Goal: Book appointment/travel/reservation

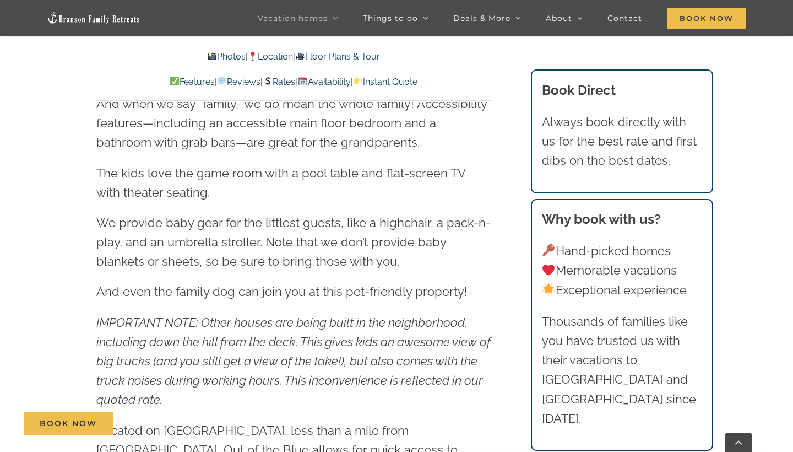
scroll to position [1324, 0]
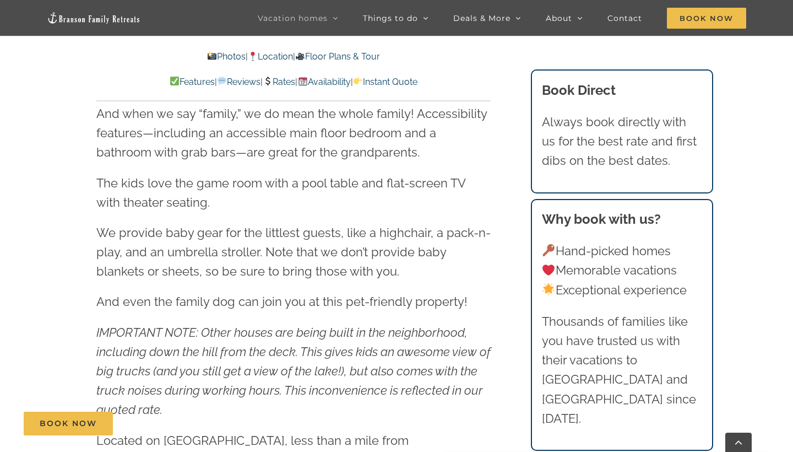
click at [336, 80] on link "Availability" at bounding box center [323, 82] width 53 height 10
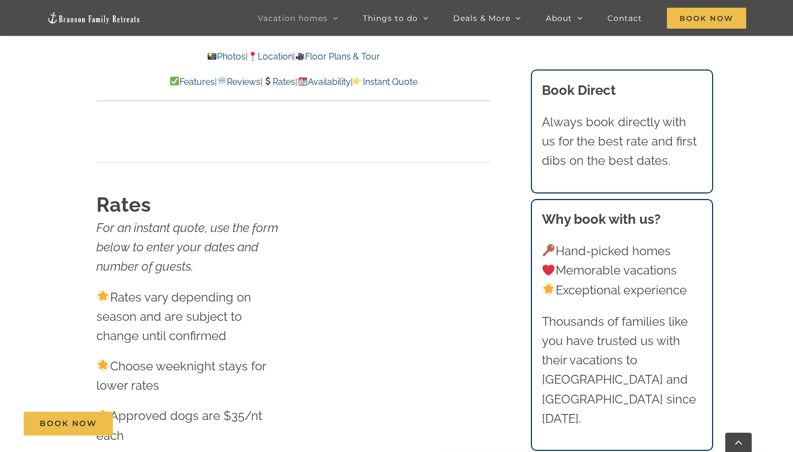
scroll to position [6600, 0]
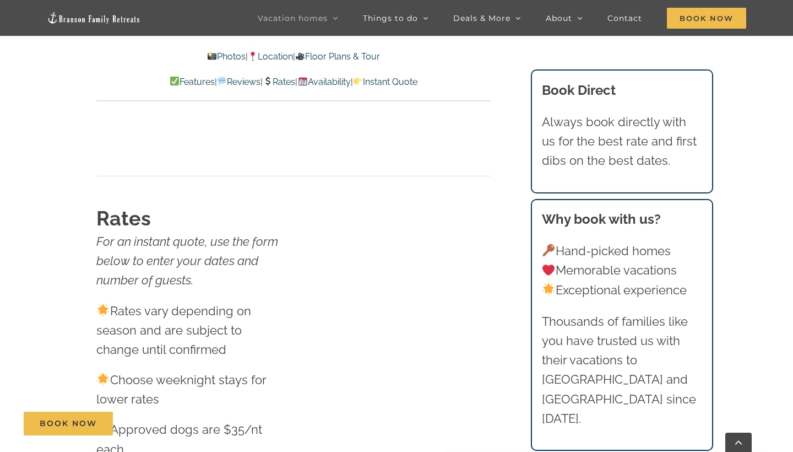
click at [286, 82] on link "Rates" at bounding box center [279, 82] width 32 height 10
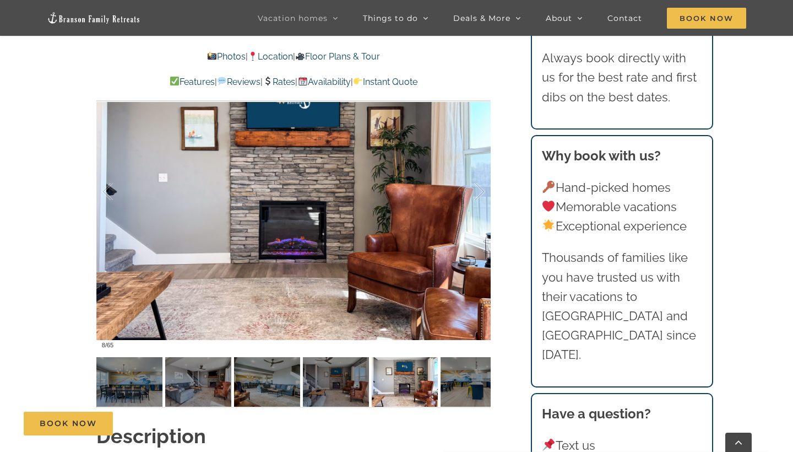
scroll to position [811, 0]
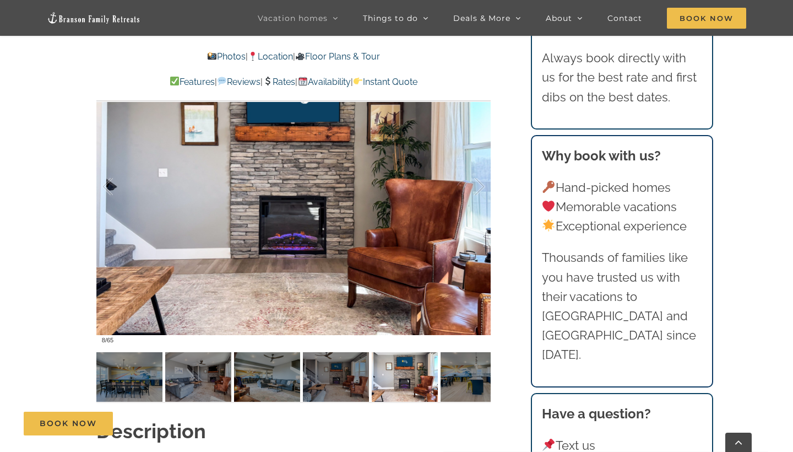
click at [216, 59] on link "Photos" at bounding box center [226, 56] width 39 height 10
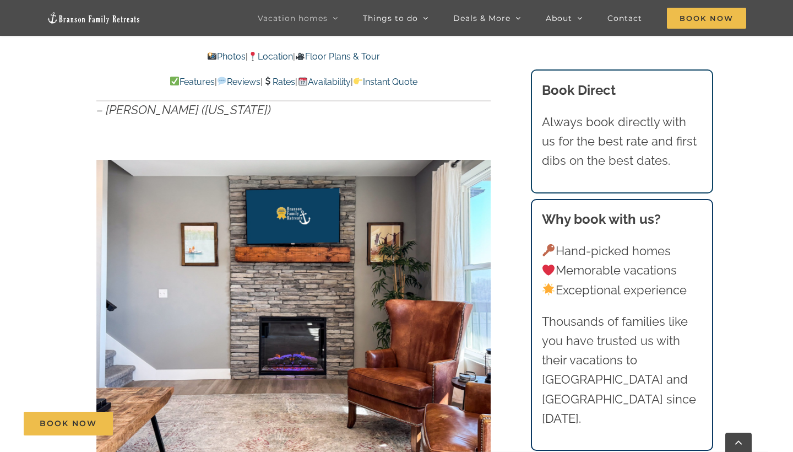
click at [218, 56] on link "Photos" at bounding box center [226, 56] width 39 height 10
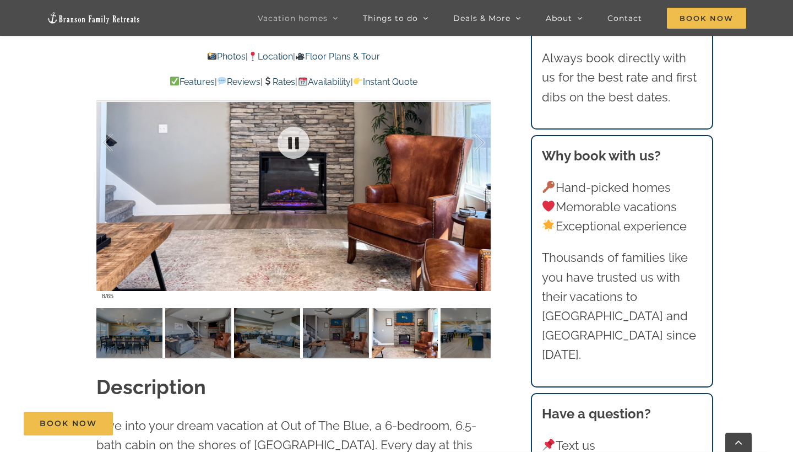
scroll to position [888, 0]
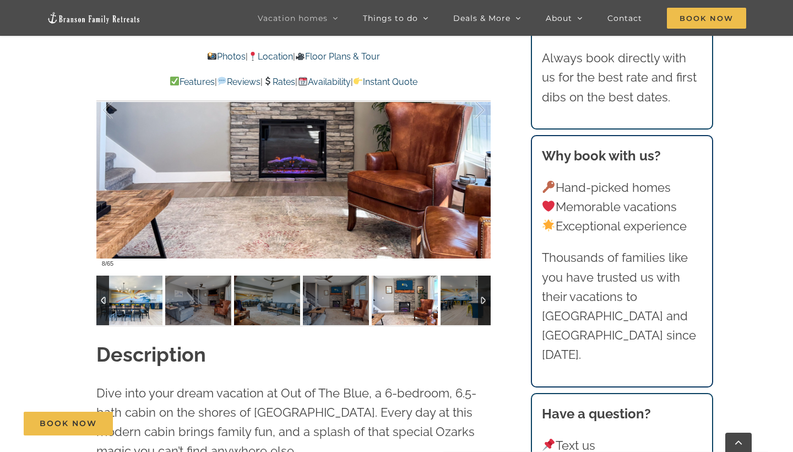
click at [134, 305] on img at bounding box center [129, 300] width 66 height 50
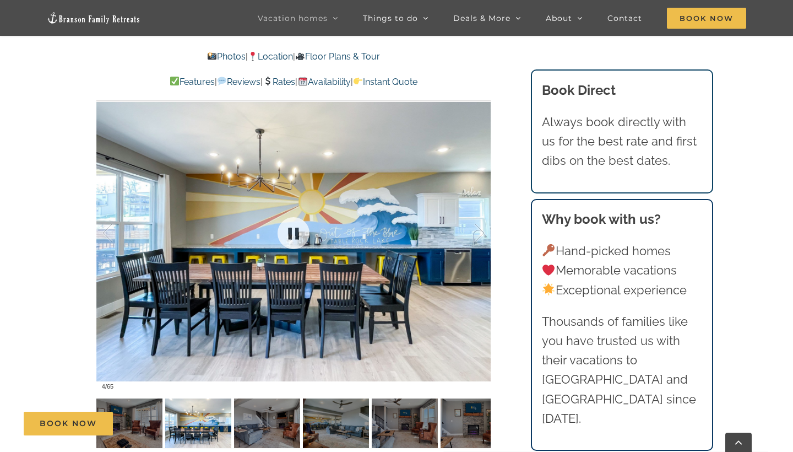
scroll to position [764, 0]
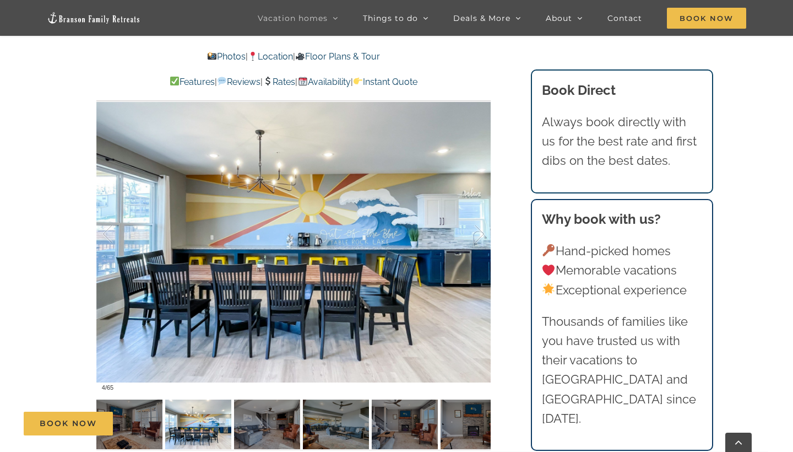
click at [193, 420] on div "Book Now" at bounding box center [405, 423] width 763 height 24
click at [251, 426] on div "Book Now" at bounding box center [405, 423] width 763 height 24
click at [268, 419] on div "Book Now" at bounding box center [405, 423] width 763 height 24
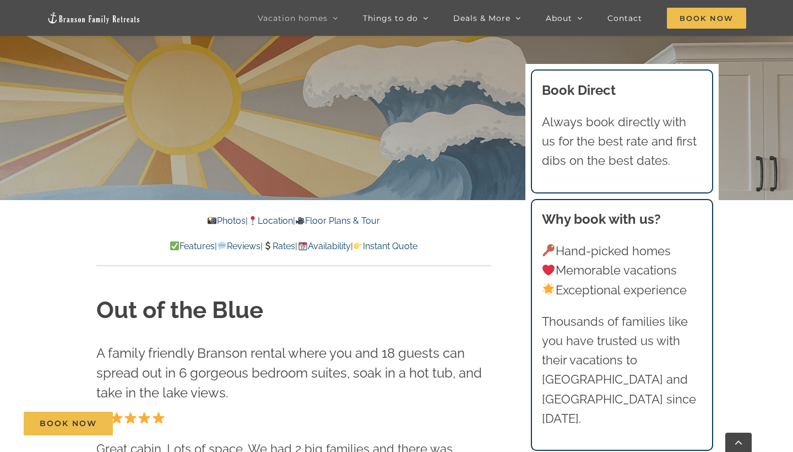
scroll to position [123, 0]
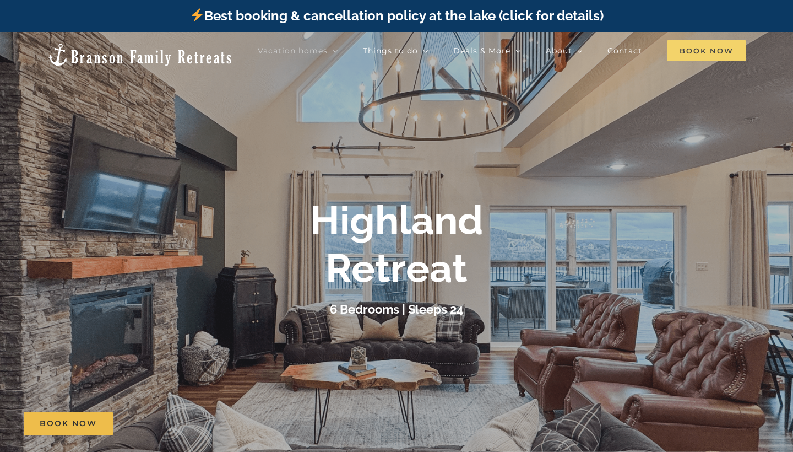
click at [697, 55] on span "Book Now" at bounding box center [706, 50] width 79 height 21
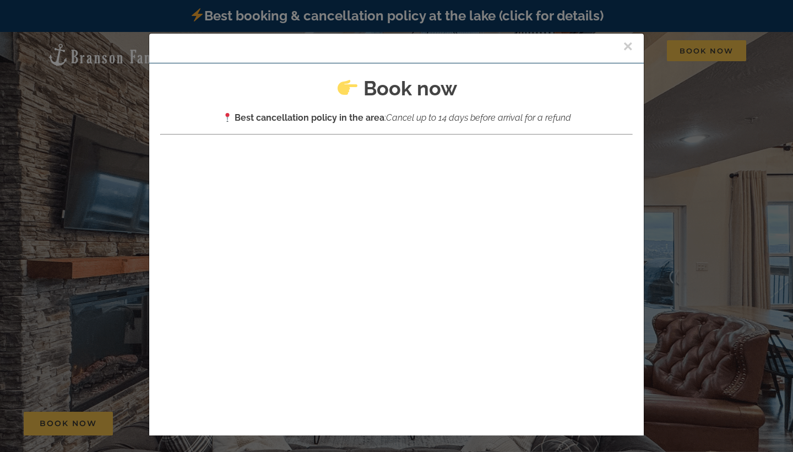
click at [631, 47] on button "×" at bounding box center [628, 46] width 10 height 17
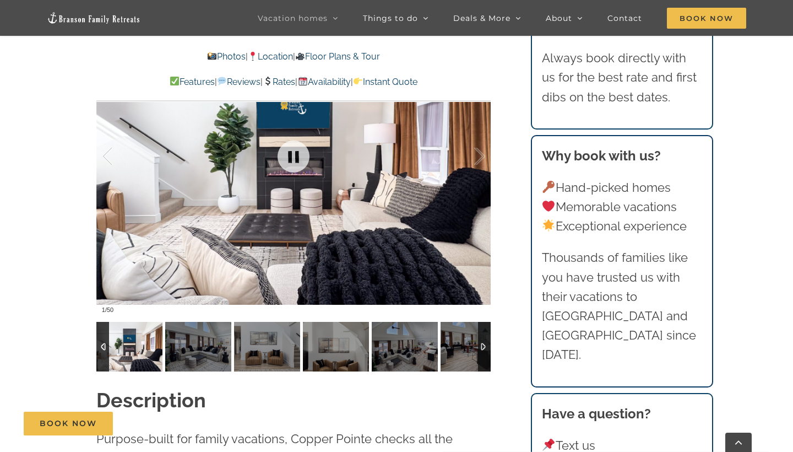
scroll to position [896, 0]
click at [331, 241] on div at bounding box center [293, 156] width 394 height 324
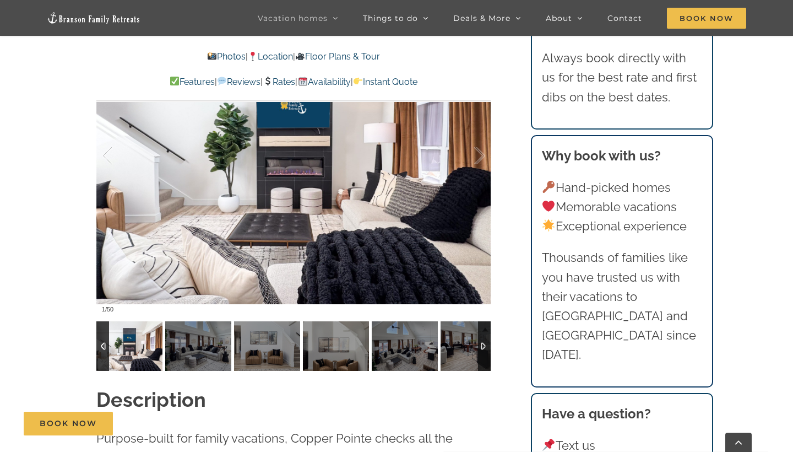
click at [131, 340] on img at bounding box center [129, 346] width 66 height 50
click at [201, 341] on img at bounding box center [198, 346] width 66 height 50
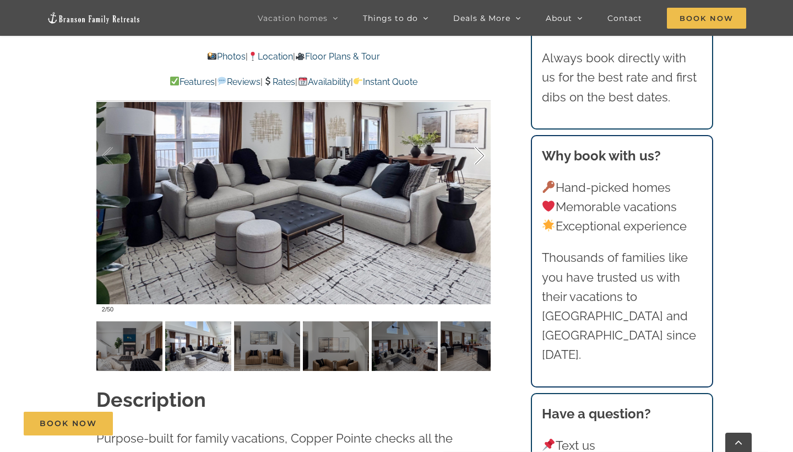
click at [479, 155] on div at bounding box center [468, 156] width 34 height 68
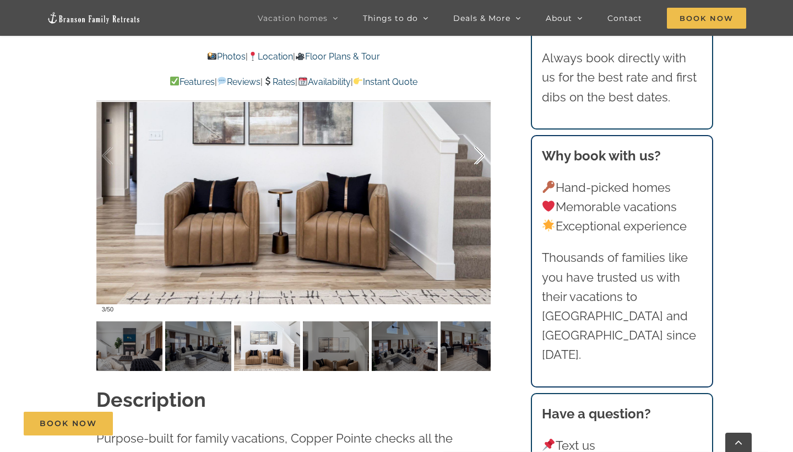
click at [479, 155] on div at bounding box center [468, 156] width 34 height 68
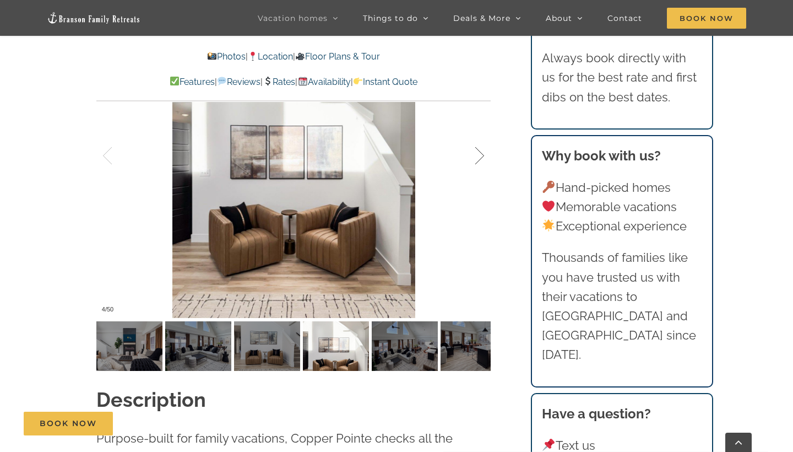
click at [479, 155] on div at bounding box center [468, 156] width 34 height 68
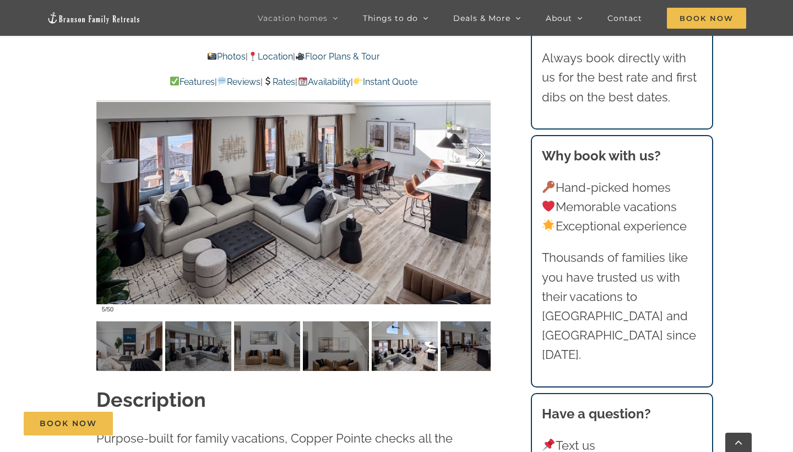
click at [479, 155] on div at bounding box center [468, 156] width 34 height 68
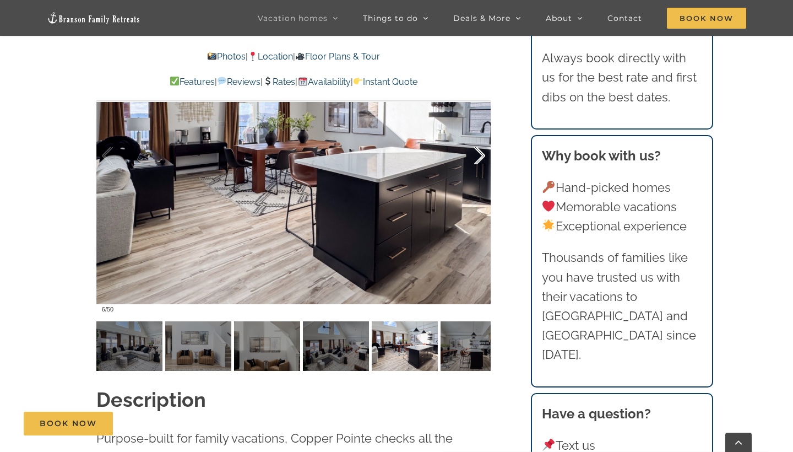
click at [479, 155] on div at bounding box center [468, 156] width 34 height 68
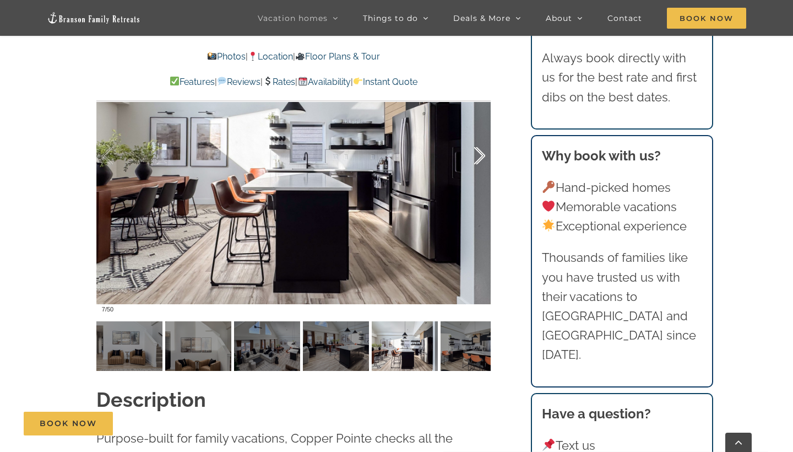
click at [479, 155] on div at bounding box center [468, 156] width 34 height 68
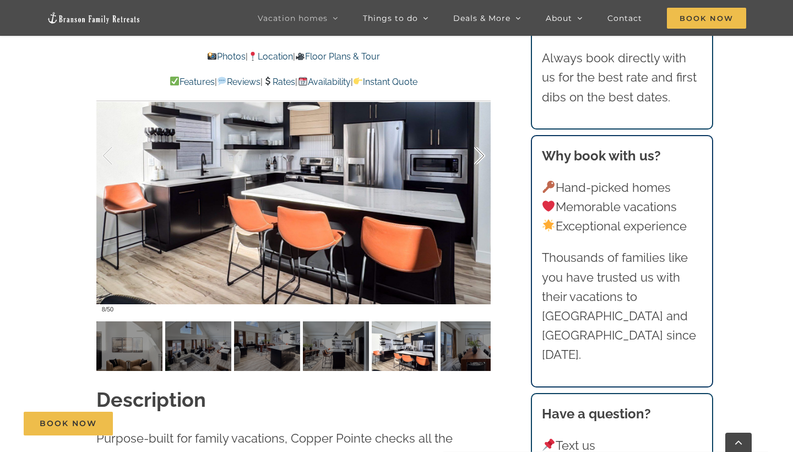
click at [479, 155] on div at bounding box center [468, 156] width 34 height 68
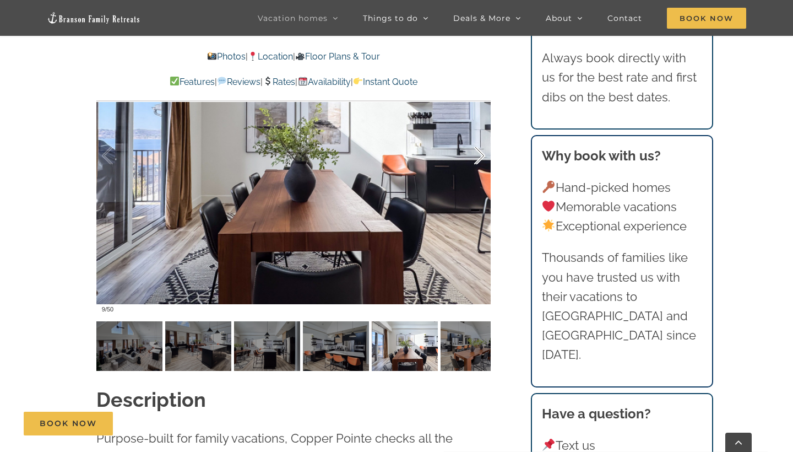
click at [479, 155] on div at bounding box center [468, 156] width 34 height 68
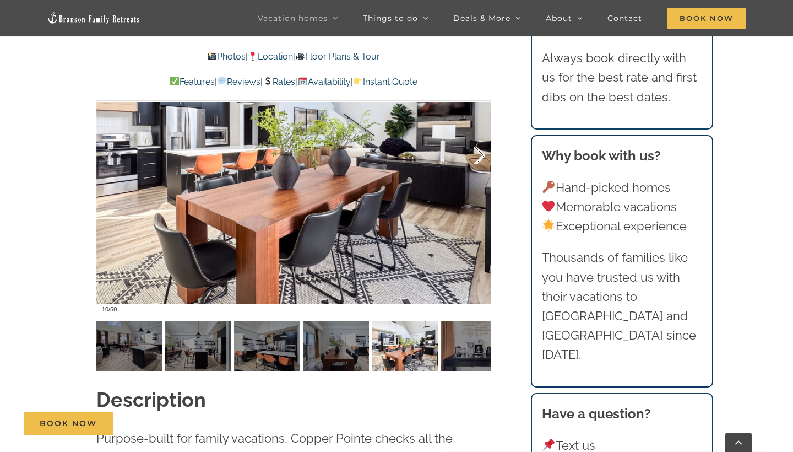
click at [479, 155] on div at bounding box center [468, 156] width 34 height 68
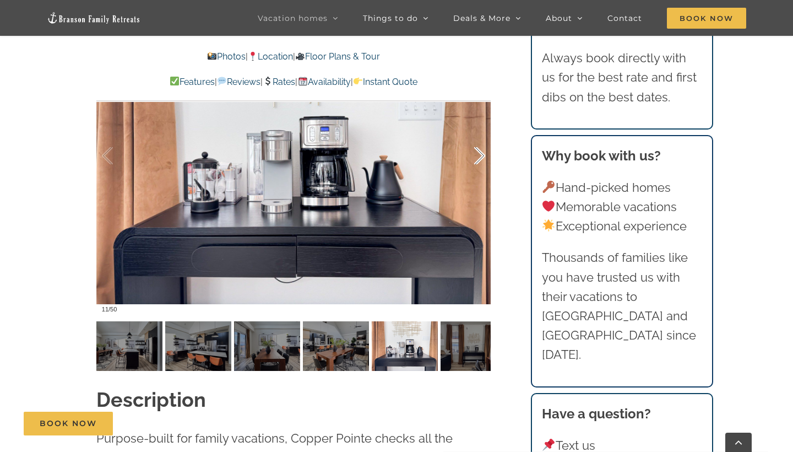
click at [479, 155] on div at bounding box center [468, 156] width 34 height 68
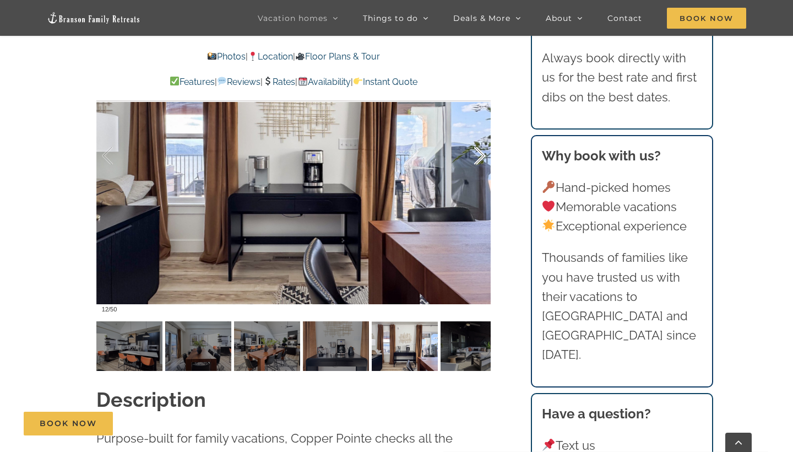
click at [479, 155] on div at bounding box center [468, 156] width 34 height 68
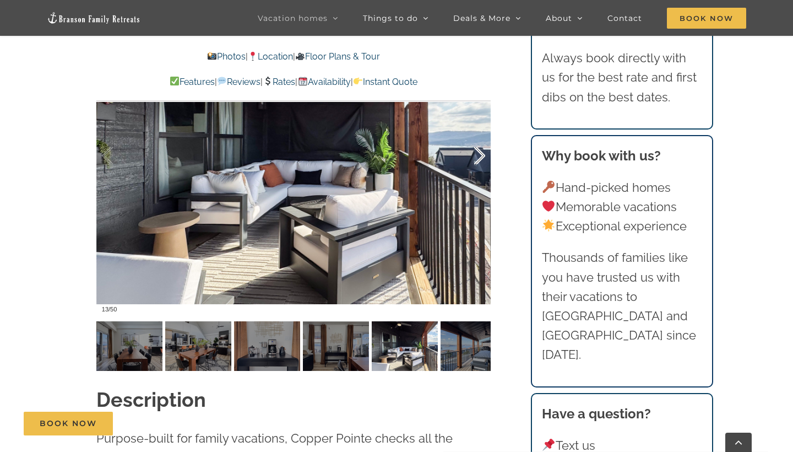
click at [479, 155] on div at bounding box center [468, 156] width 34 height 68
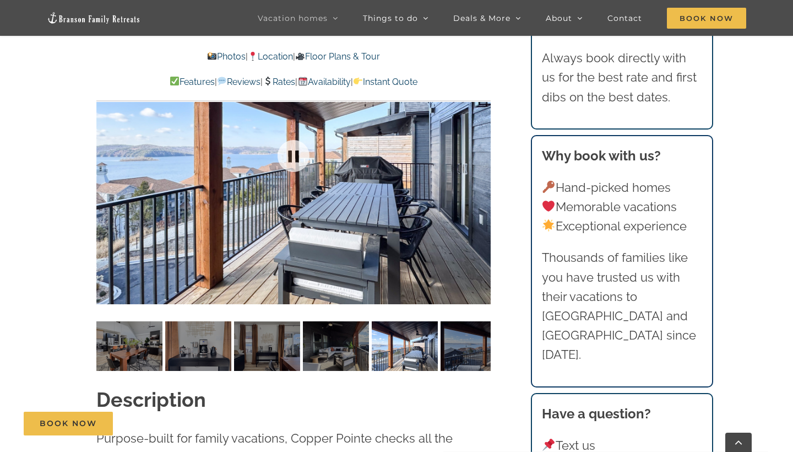
click at [479, 155] on div at bounding box center [293, 156] width 394 height 324
click at [479, 155] on div at bounding box center [468, 156] width 34 height 68
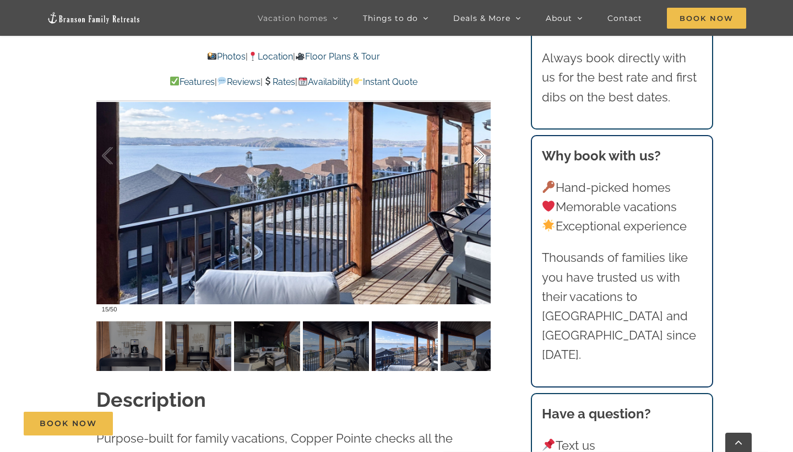
click at [482, 150] on div at bounding box center [468, 156] width 34 height 68
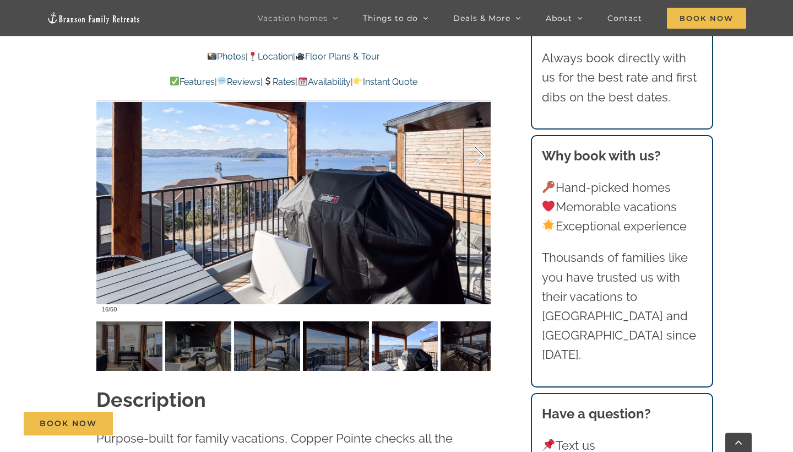
click at [482, 150] on div at bounding box center [468, 156] width 34 height 68
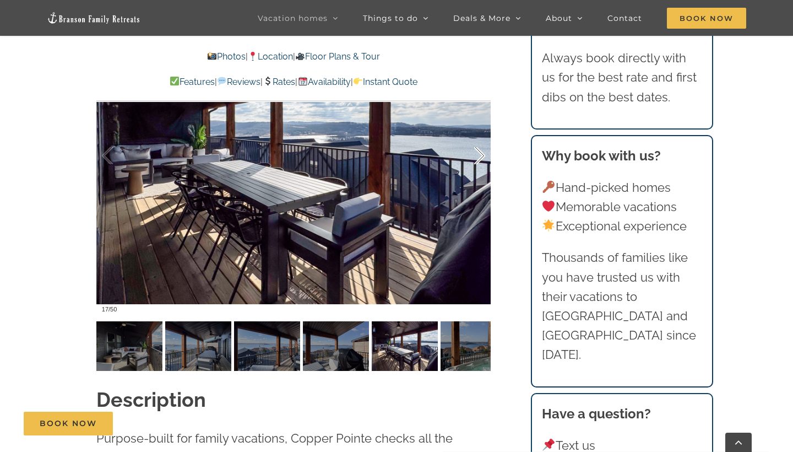
click at [482, 150] on div at bounding box center [468, 156] width 34 height 68
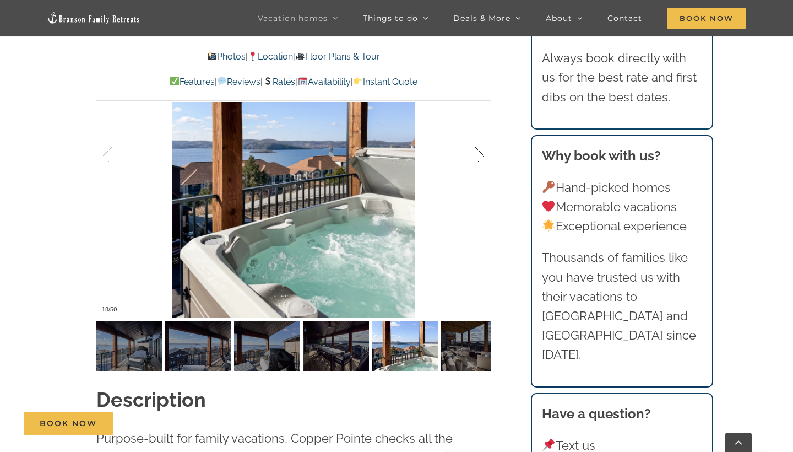
click at [482, 150] on div at bounding box center [468, 156] width 34 height 68
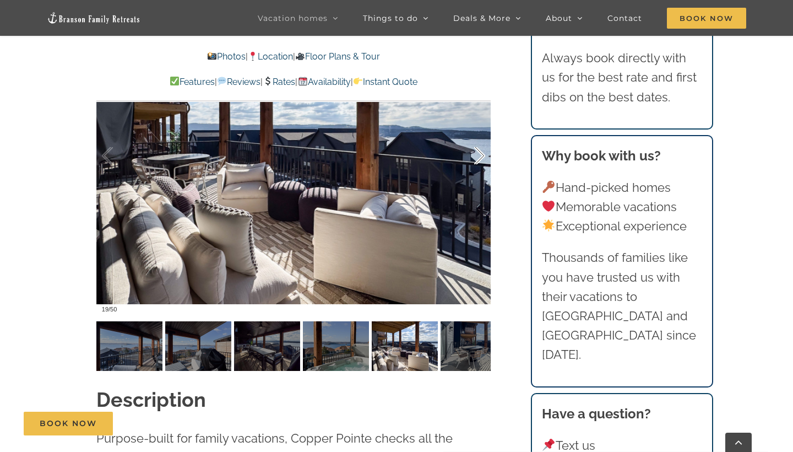
click at [482, 150] on div at bounding box center [468, 156] width 34 height 68
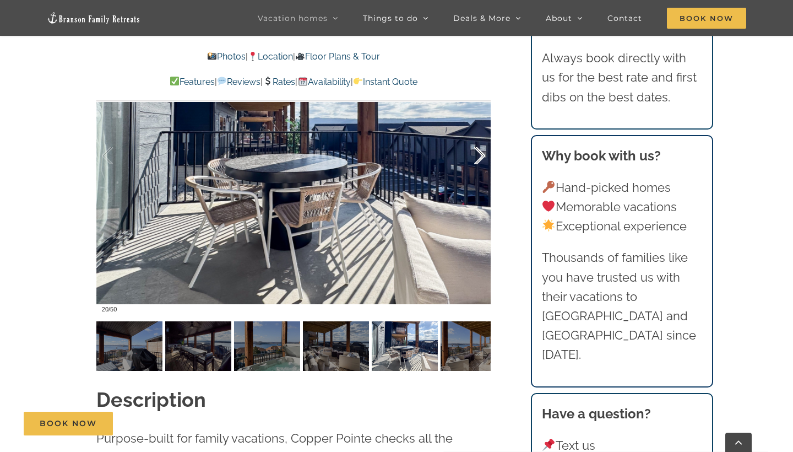
click at [482, 150] on div at bounding box center [468, 156] width 34 height 68
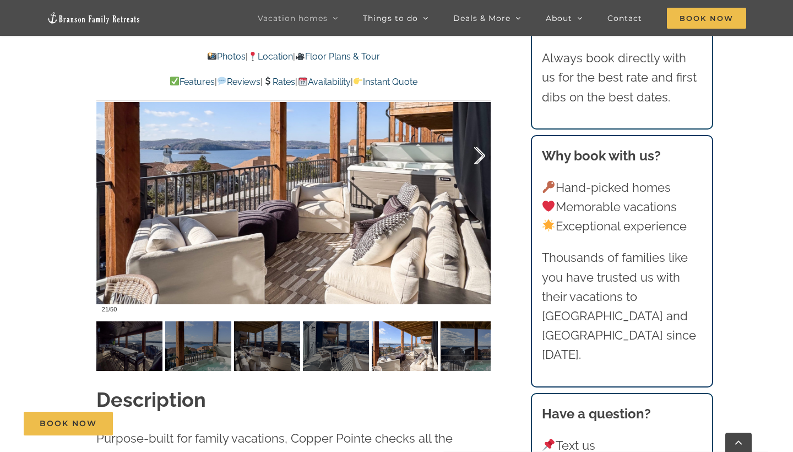
click at [482, 150] on div at bounding box center [468, 156] width 34 height 68
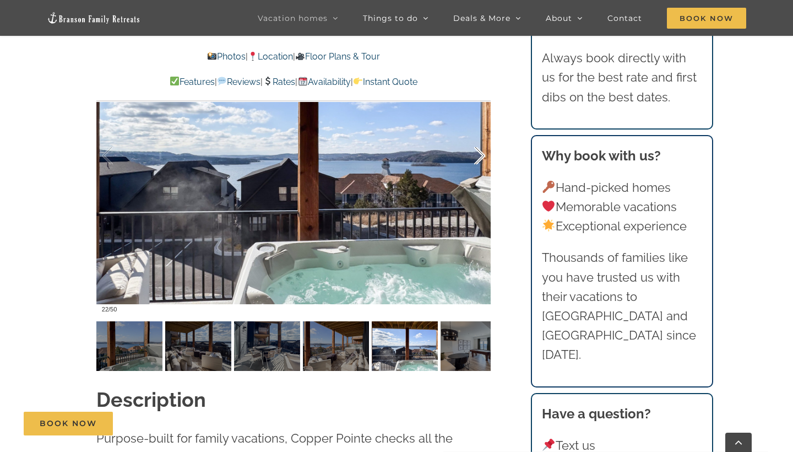
click at [482, 150] on div at bounding box center [468, 156] width 34 height 68
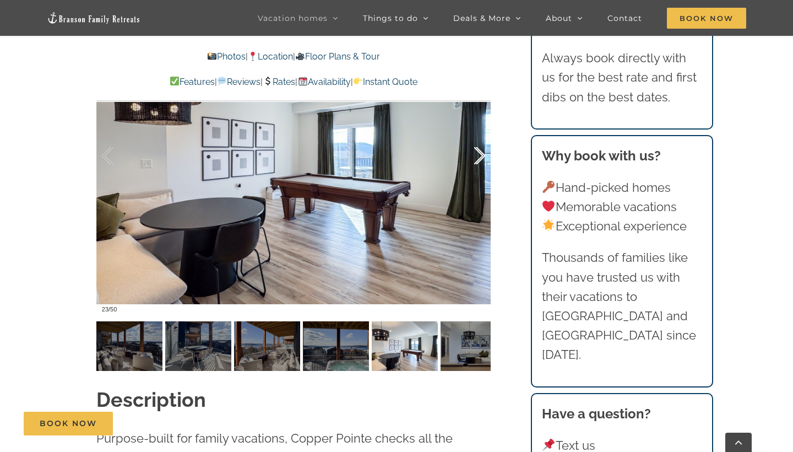
click at [482, 150] on div at bounding box center [468, 156] width 34 height 68
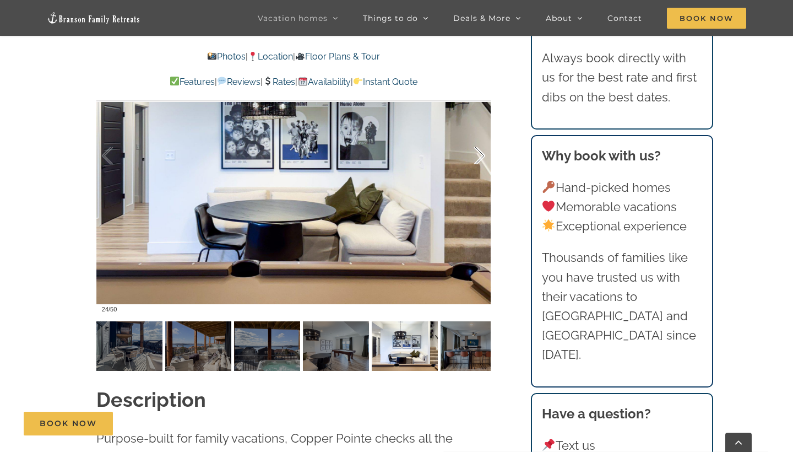
click at [482, 150] on div at bounding box center [468, 156] width 34 height 68
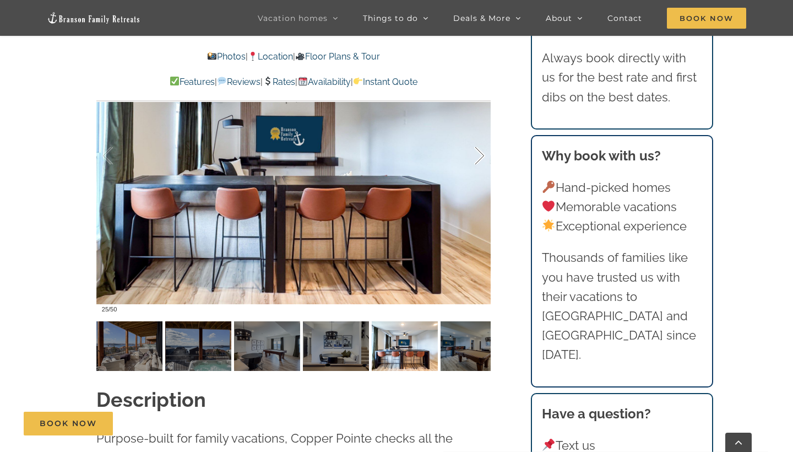
click at [482, 150] on div at bounding box center [468, 156] width 34 height 68
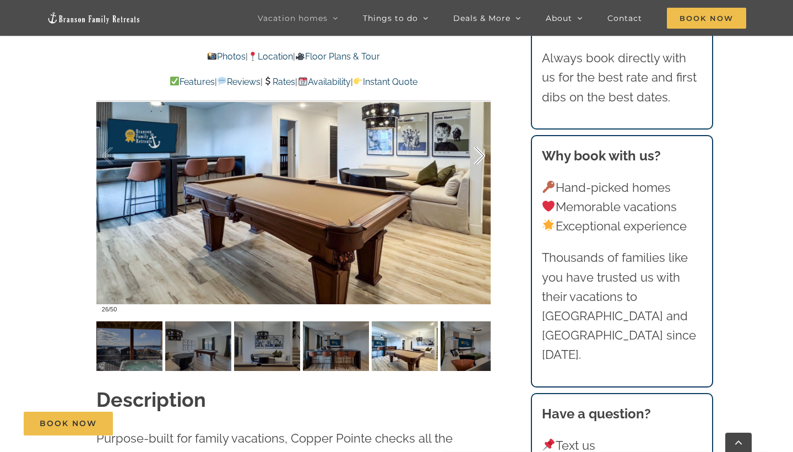
click at [482, 150] on div at bounding box center [468, 156] width 34 height 68
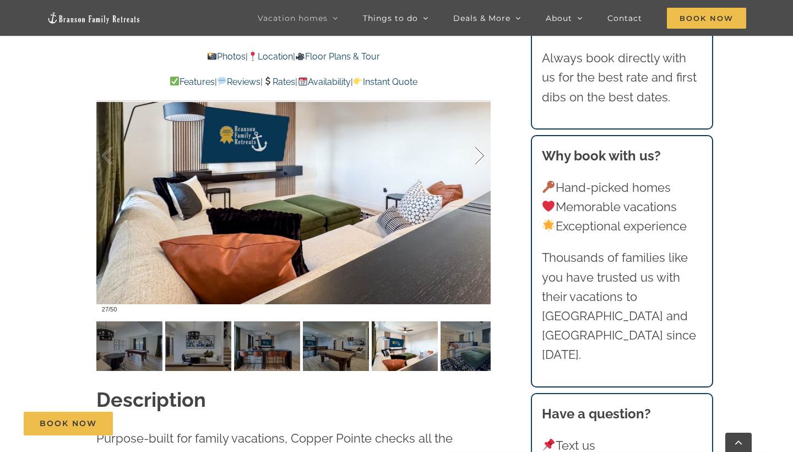
click at [482, 150] on div at bounding box center [468, 156] width 34 height 68
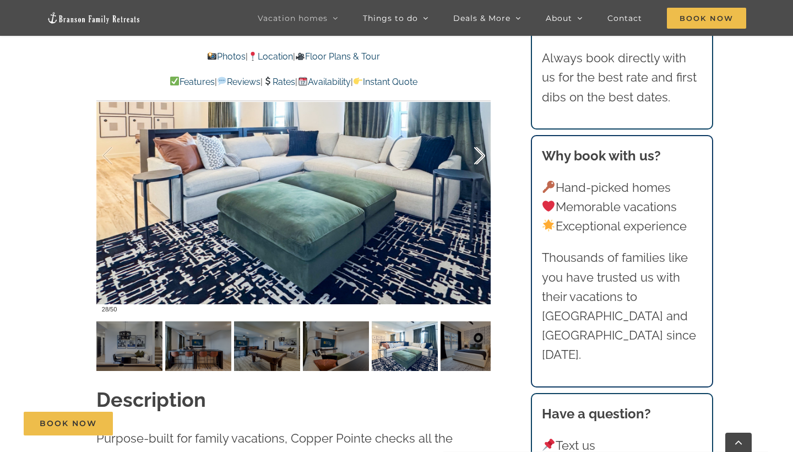
click at [482, 150] on div at bounding box center [468, 156] width 34 height 68
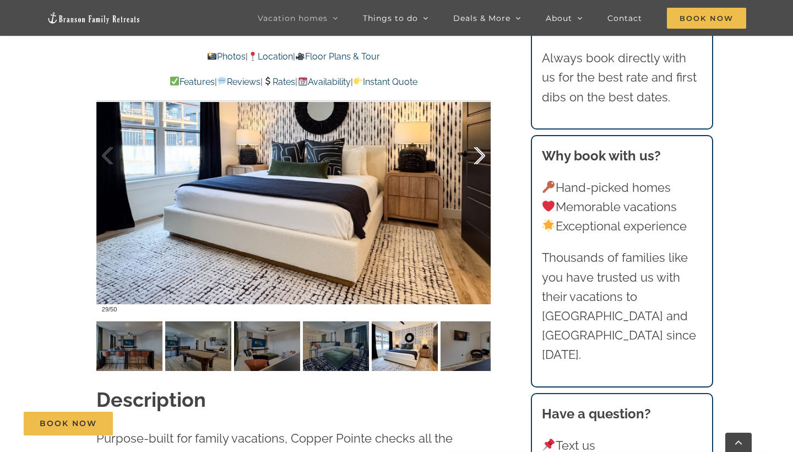
click at [482, 150] on div at bounding box center [468, 156] width 34 height 68
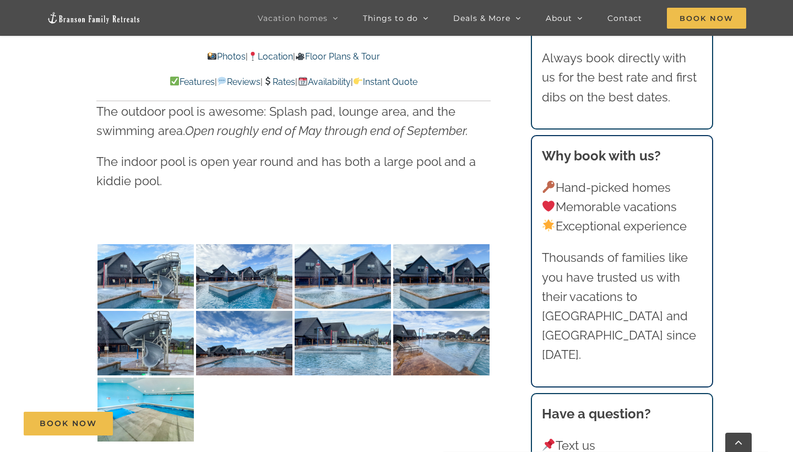
scroll to position [2381, 0]
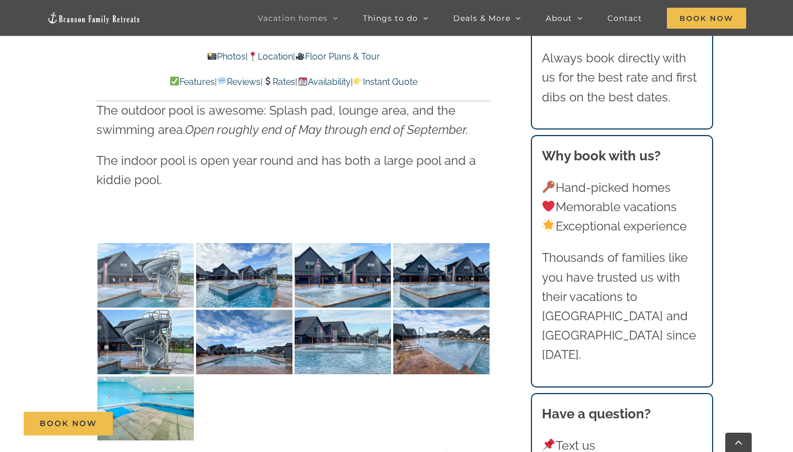
click at [155, 248] on img at bounding box center [145, 275] width 96 height 64
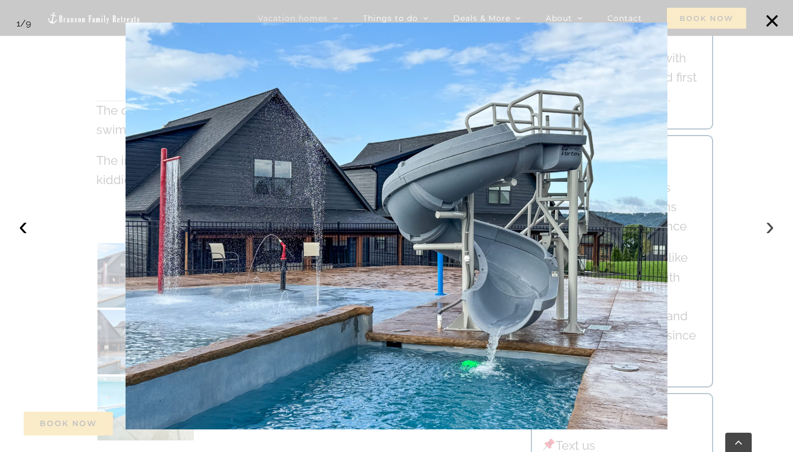
click at [770, 225] on button "›" at bounding box center [770, 226] width 24 height 24
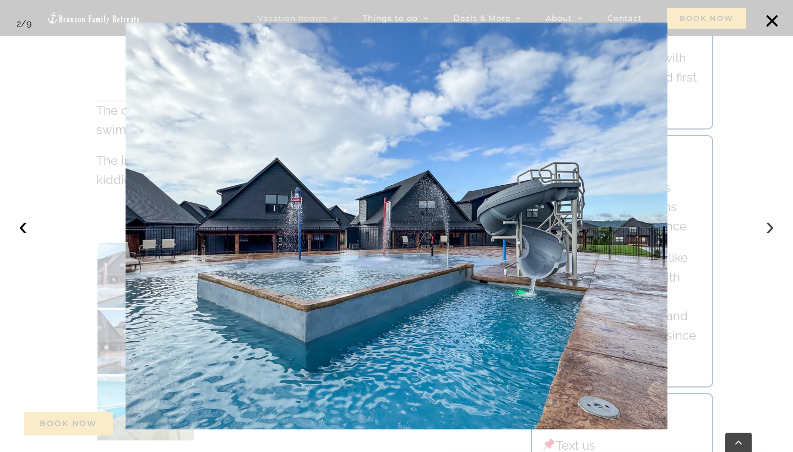
click at [770, 225] on button "›" at bounding box center [770, 226] width 24 height 24
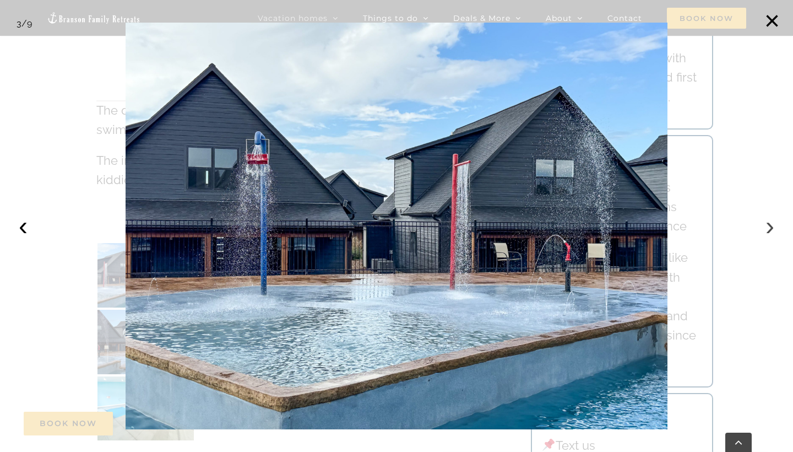
click at [770, 225] on button "›" at bounding box center [770, 226] width 24 height 24
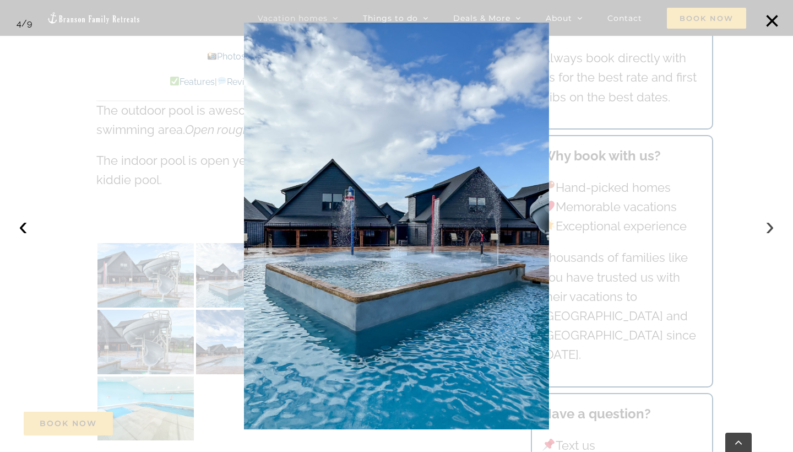
click at [770, 225] on button "›" at bounding box center [770, 226] width 24 height 24
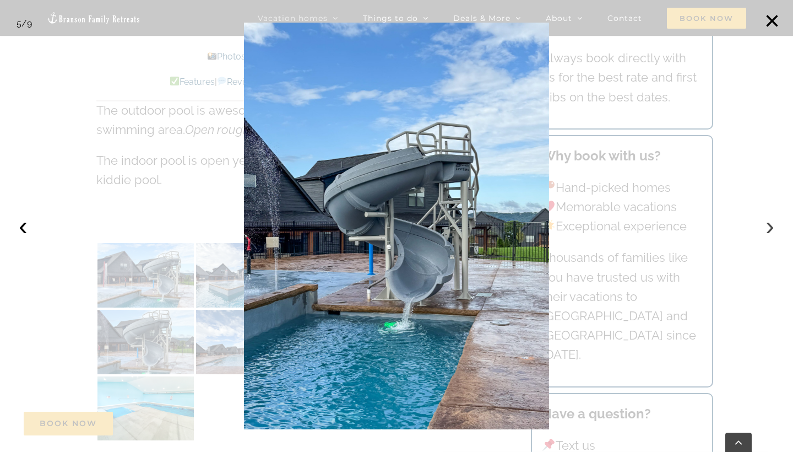
click at [770, 225] on button "›" at bounding box center [770, 226] width 24 height 24
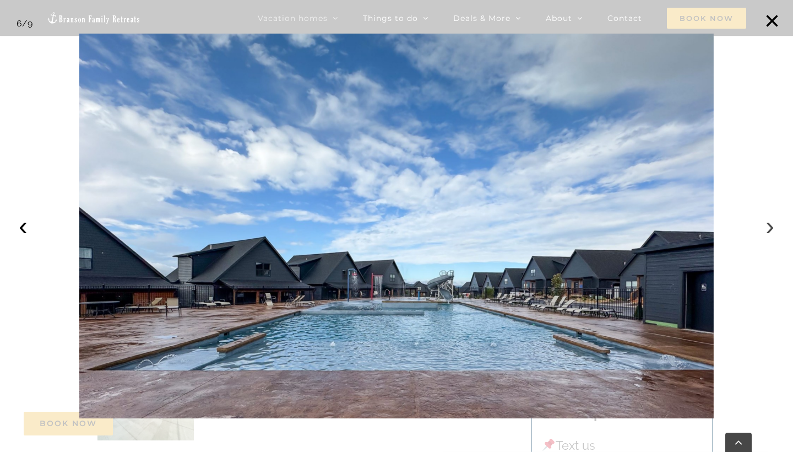
click at [770, 225] on button "›" at bounding box center [770, 226] width 24 height 24
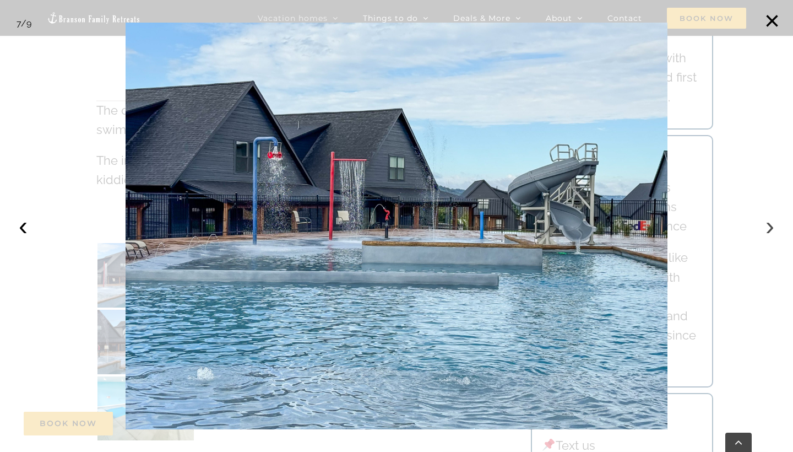
click at [770, 225] on button "›" at bounding box center [770, 226] width 24 height 24
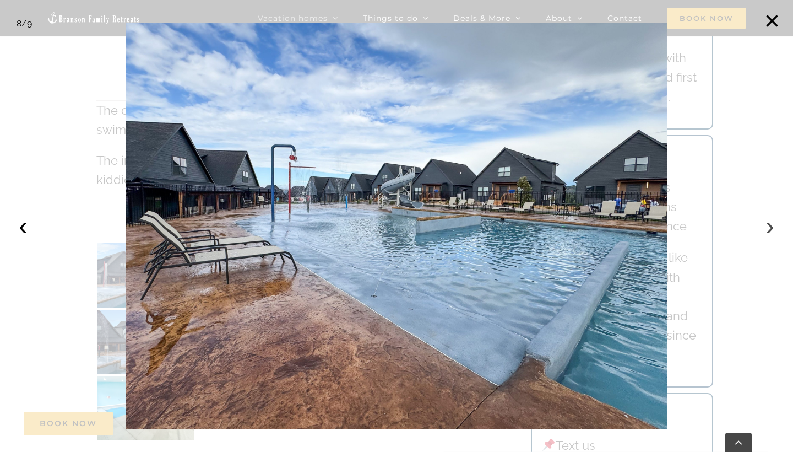
click at [770, 225] on button "›" at bounding box center [770, 226] width 24 height 24
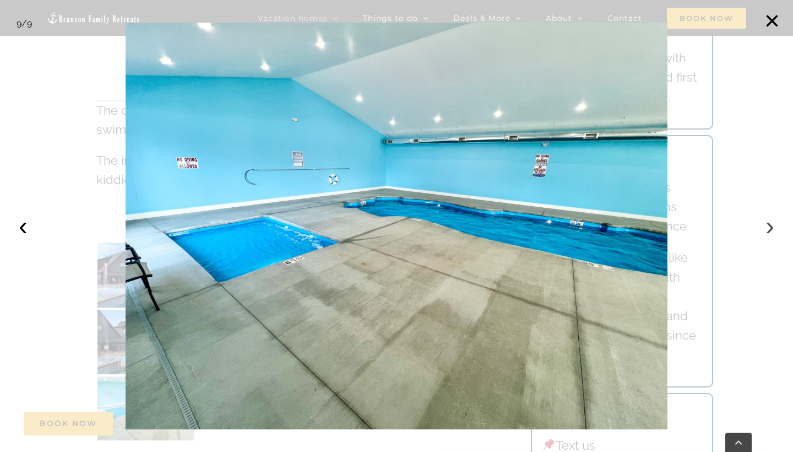
click at [770, 225] on button "›" at bounding box center [770, 226] width 24 height 24
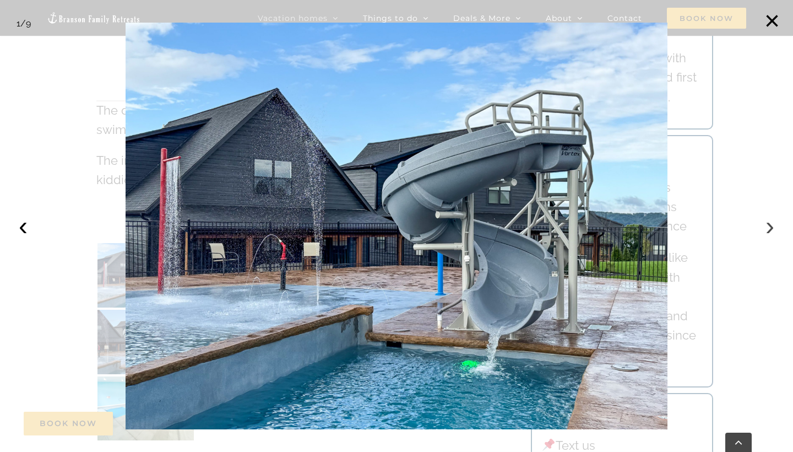
click at [770, 225] on button "›" at bounding box center [770, 226] width 24 height 24
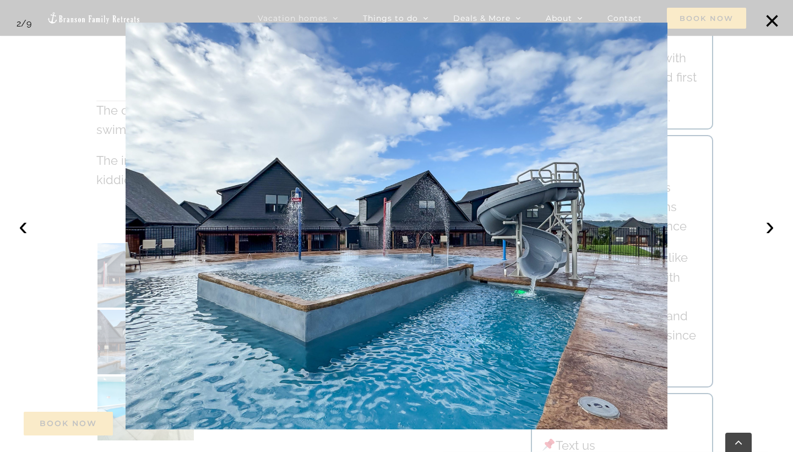
click at [780, 126] on div at bounding box center [396, 226] width 793 height 452
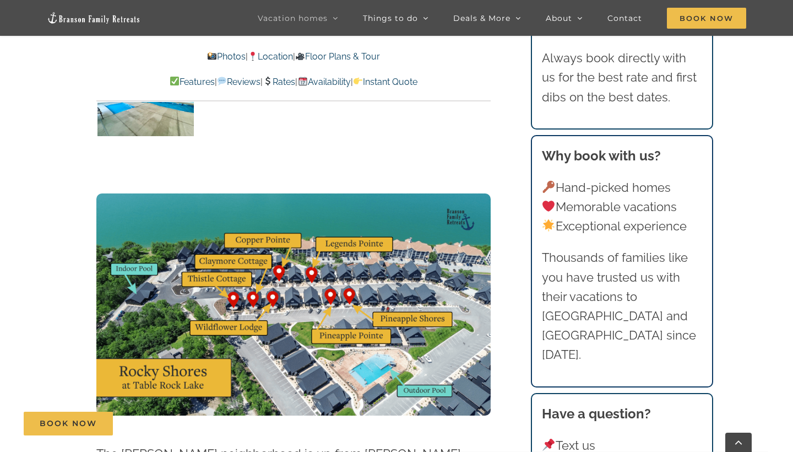
scroll to position [2685, 0]
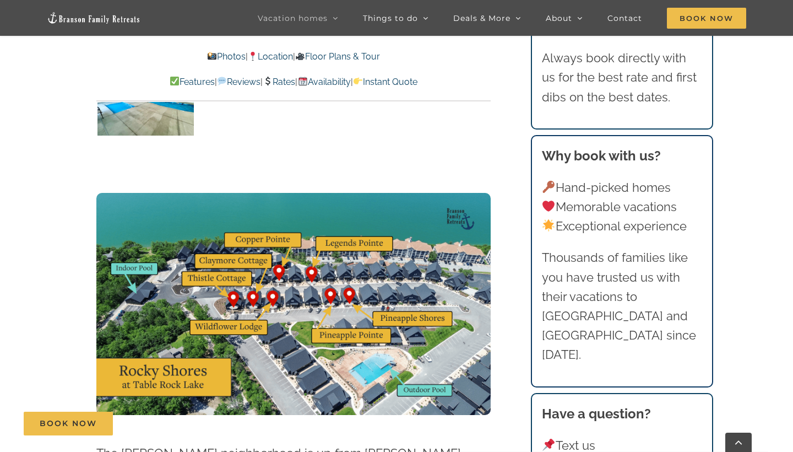
click at [395, 278] on img at bounding box center [293, 304] width 394 height 222
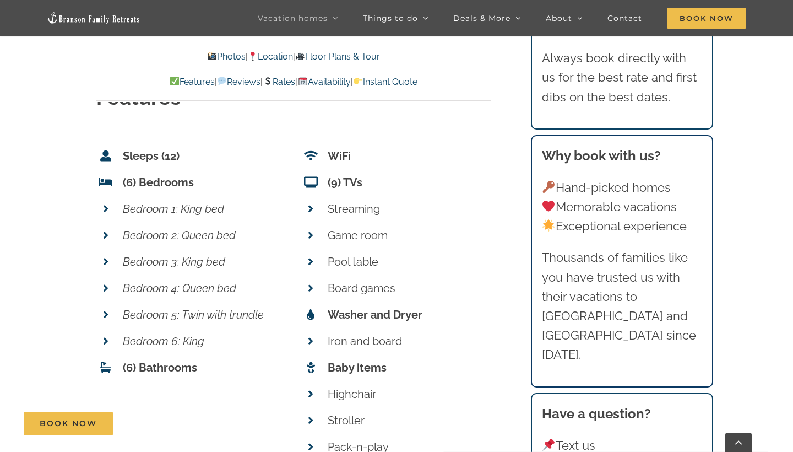
scroll to position [3853, 0]
